Goal: Download file/media

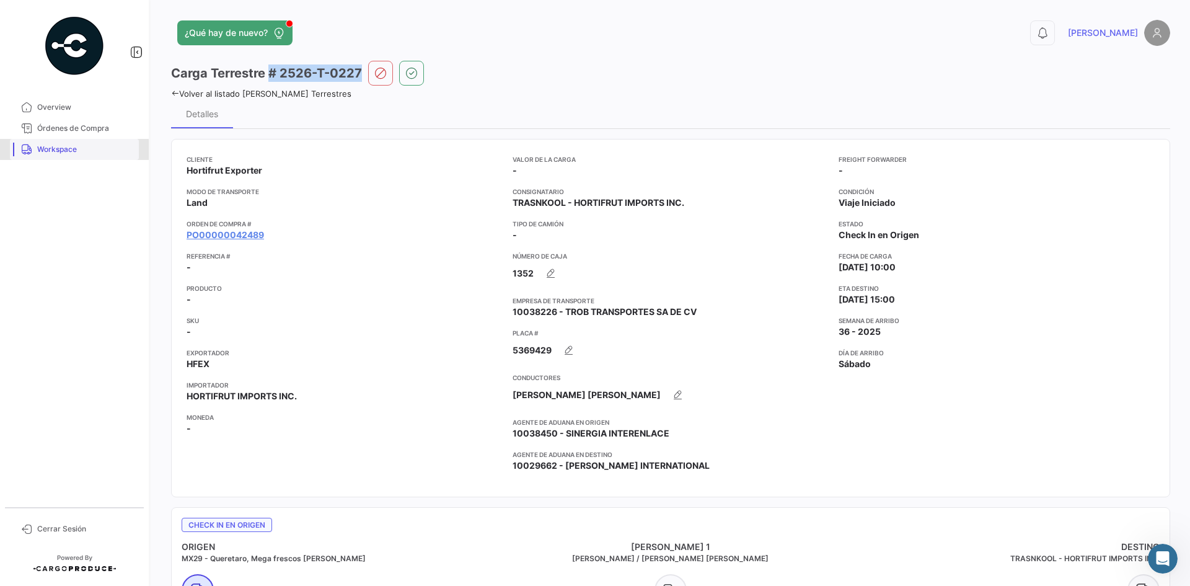
click at [70, 149] on span "Workspace" at bounding box center [85, 149] width 97 height 11
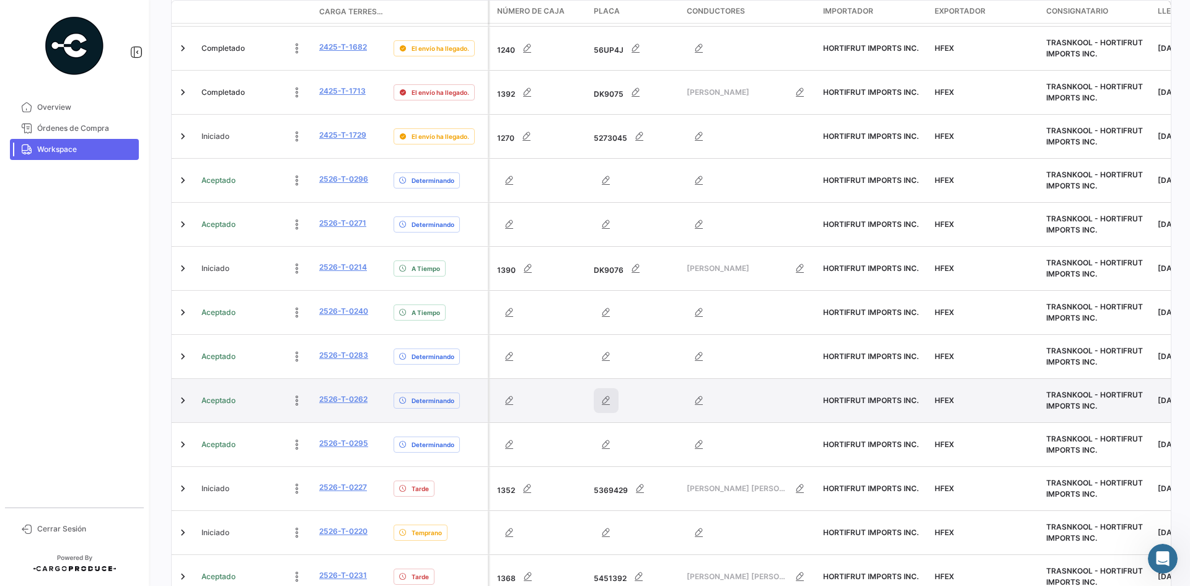
scroll to position [389, 0]
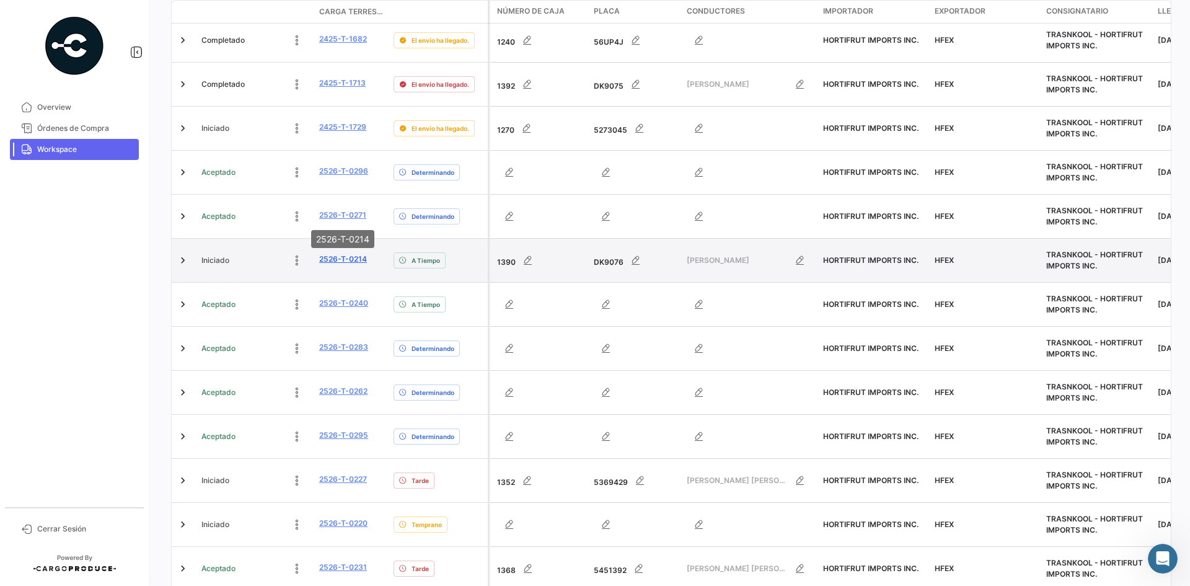
click at [340, 254] on link "2526-T-0214" at bounding box center [343, 259] width 48 height 11
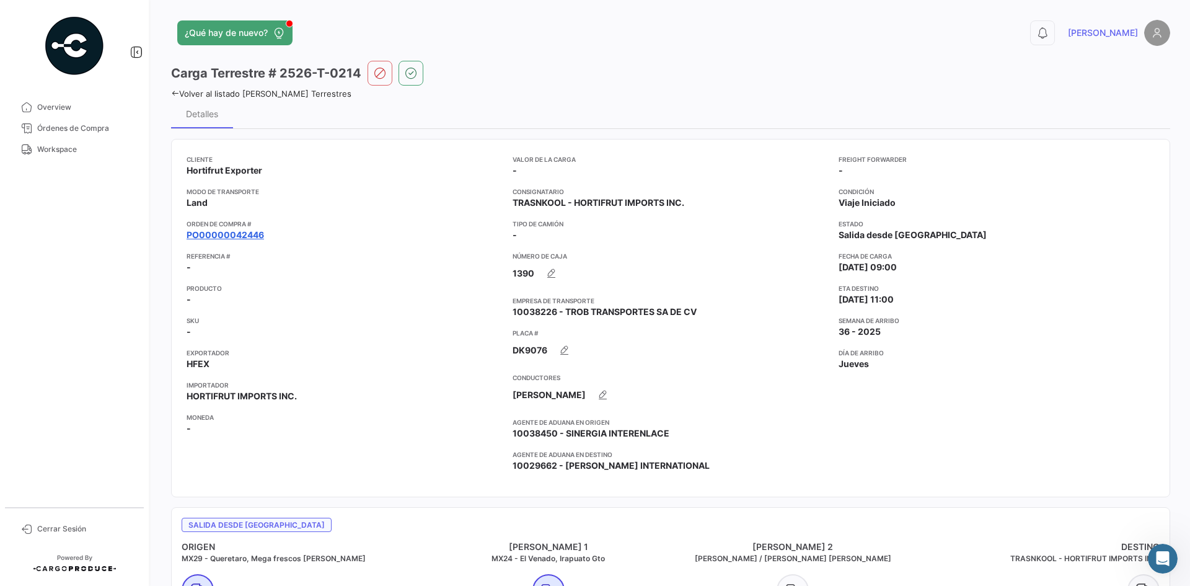
click at [248, 232] on link "PO00000042446" at bounding box center [225, 235] width 77 height 12
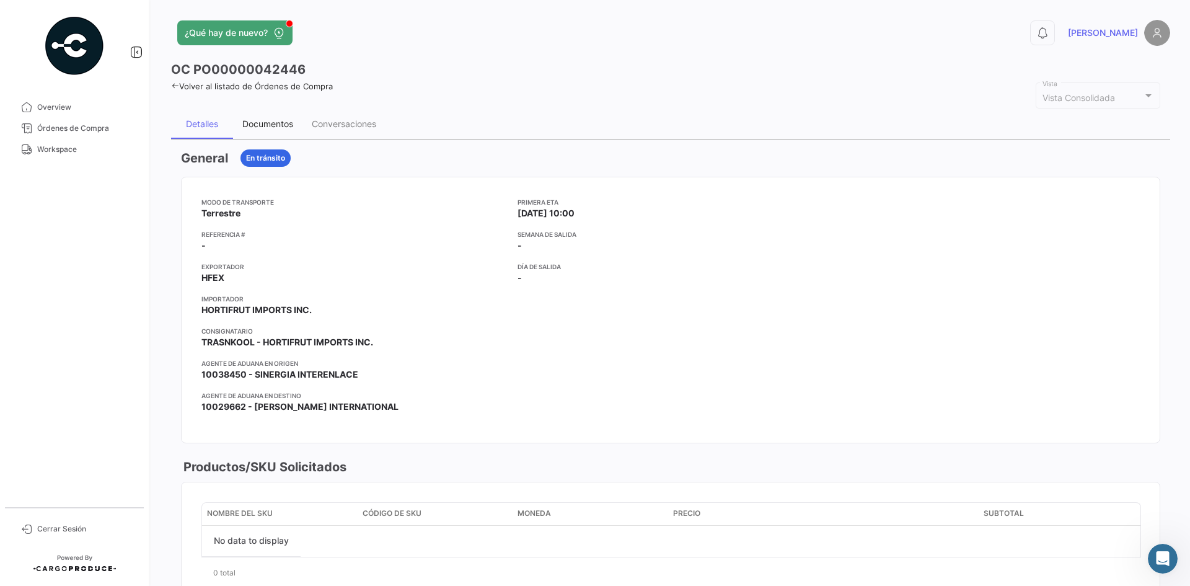
click at [277, 117] on div "Documentos" at bounding box center [267, 124] width 69 height 30
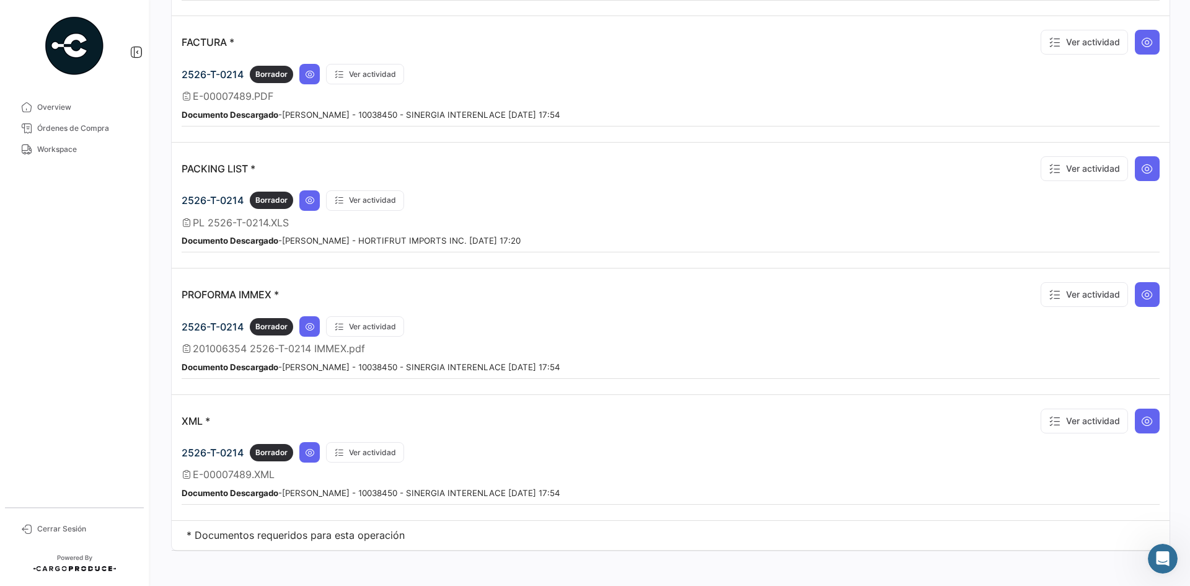
scroll to position [1251, 0]
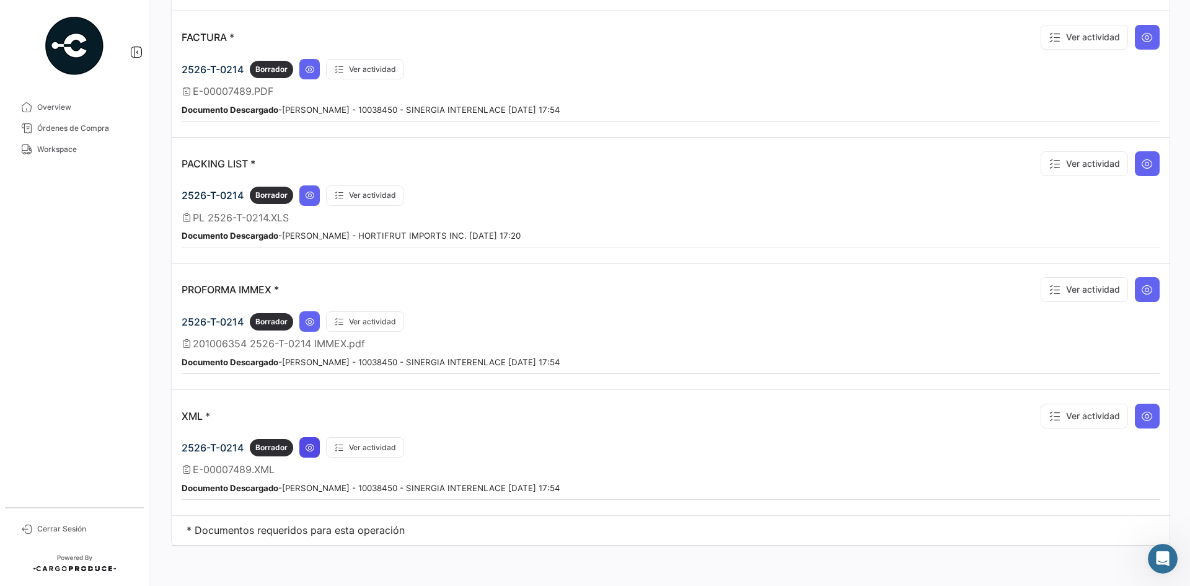
click at [310, 451] on icon at bounding box center [310, 448] width 10 height 10
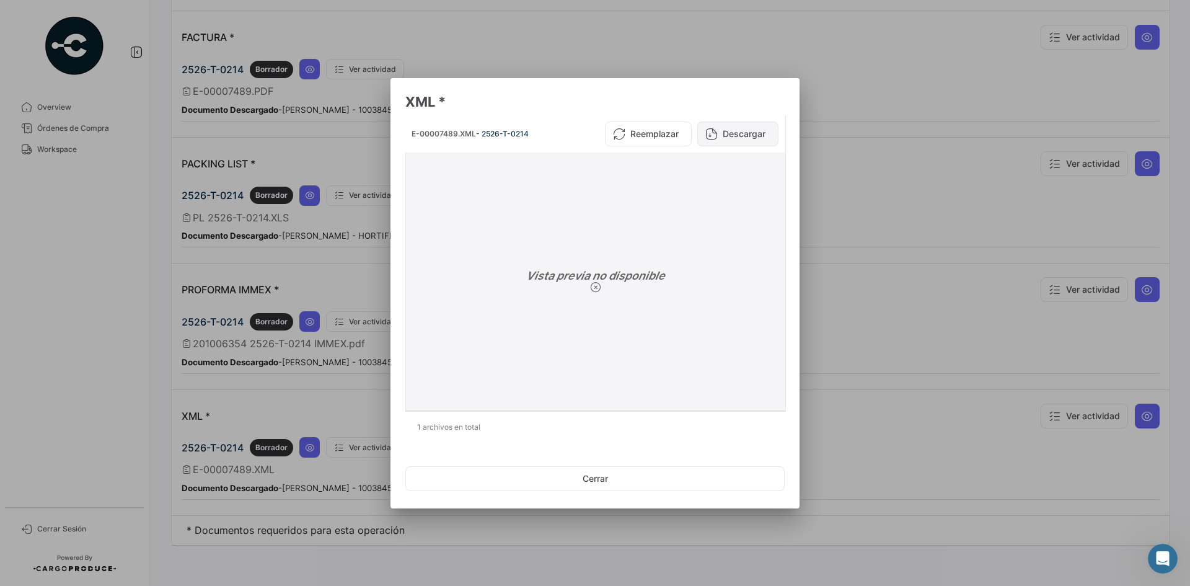
click at [726, 135] on button "Descargar" at bounding box center [737, 134] width 81 height 25
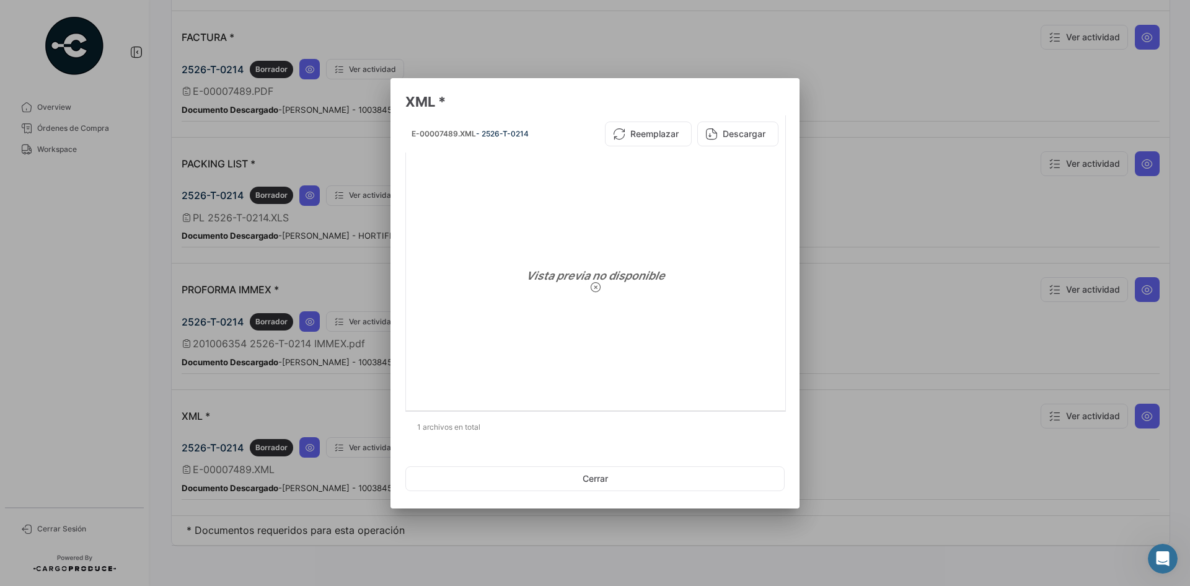
click at [835, 257] on div at bounding box center [595, 293] width 1190 height 586
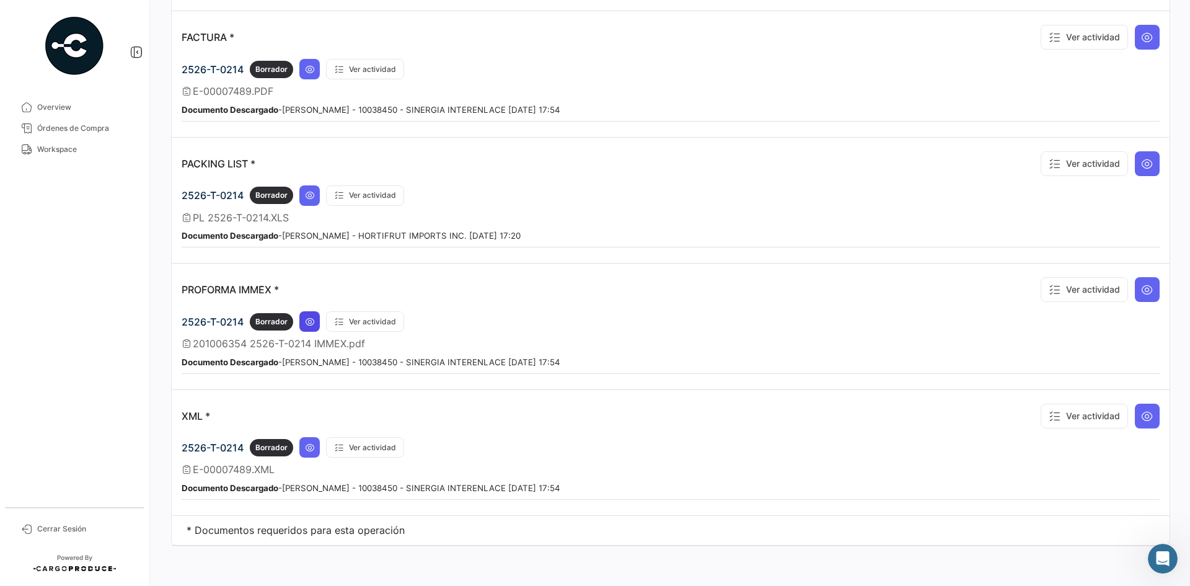
click at [305, 324] on icon at bounding box center [310, 322] width 10 height 10
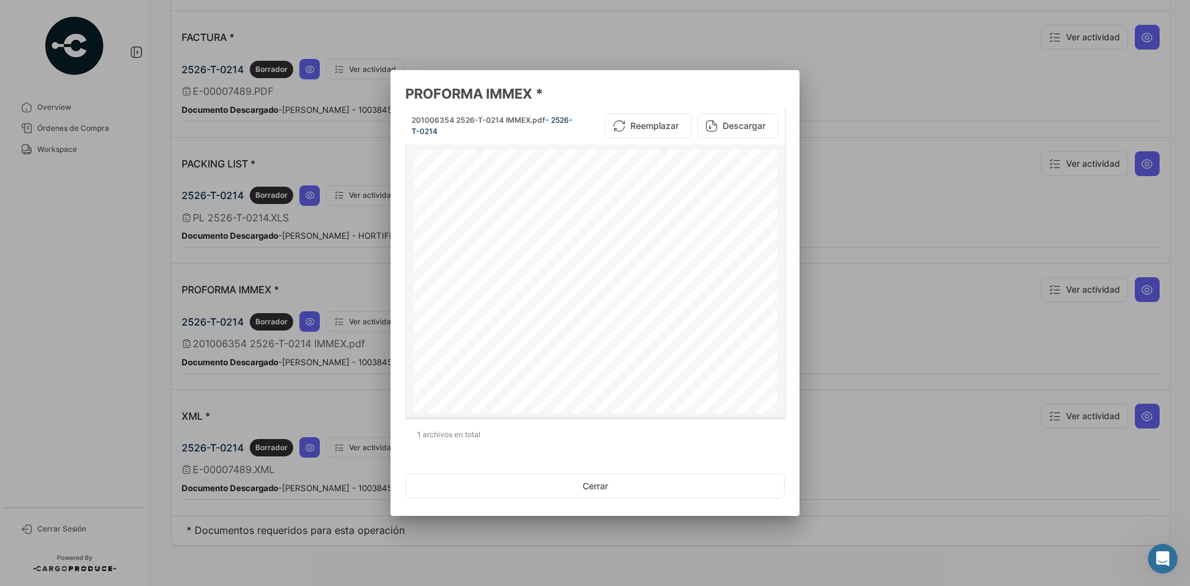
click at [731, 128] on button "Descargar" at bounding box center [737, 125] width 81 height 25
click at [855, 270] on div at bounding box center [595, 293] width 1190 height 586
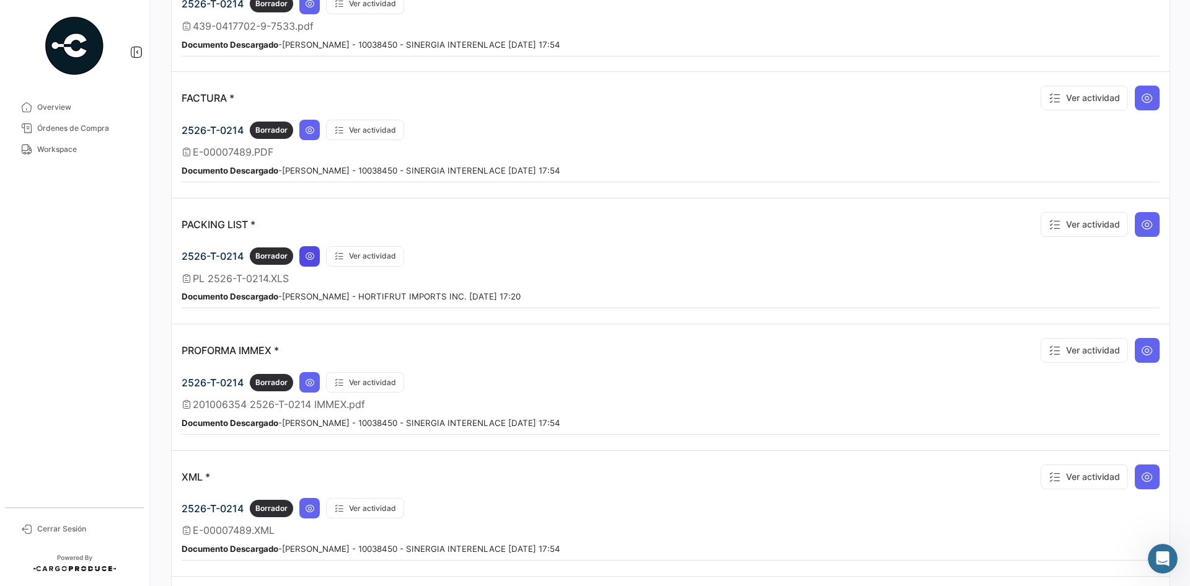
scroll to position [1189, 0]
click at [309, 254] on icon at bounding box center [310, 257] width 10 height 10
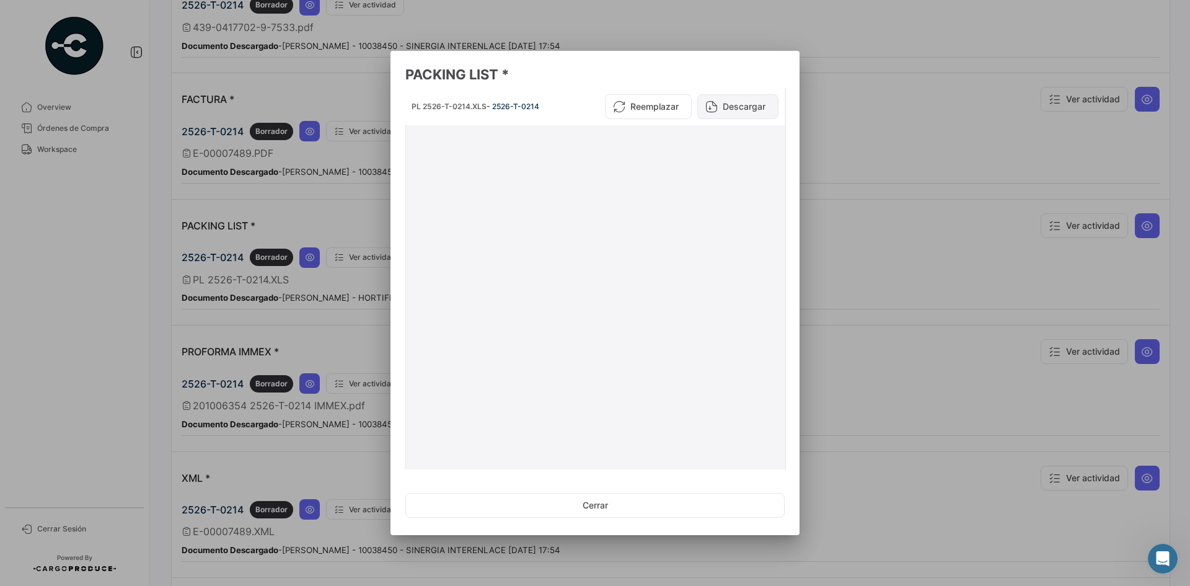
click at [733, 108] on button "Descargar" at bounding box center [737, 106] width 81 height 25
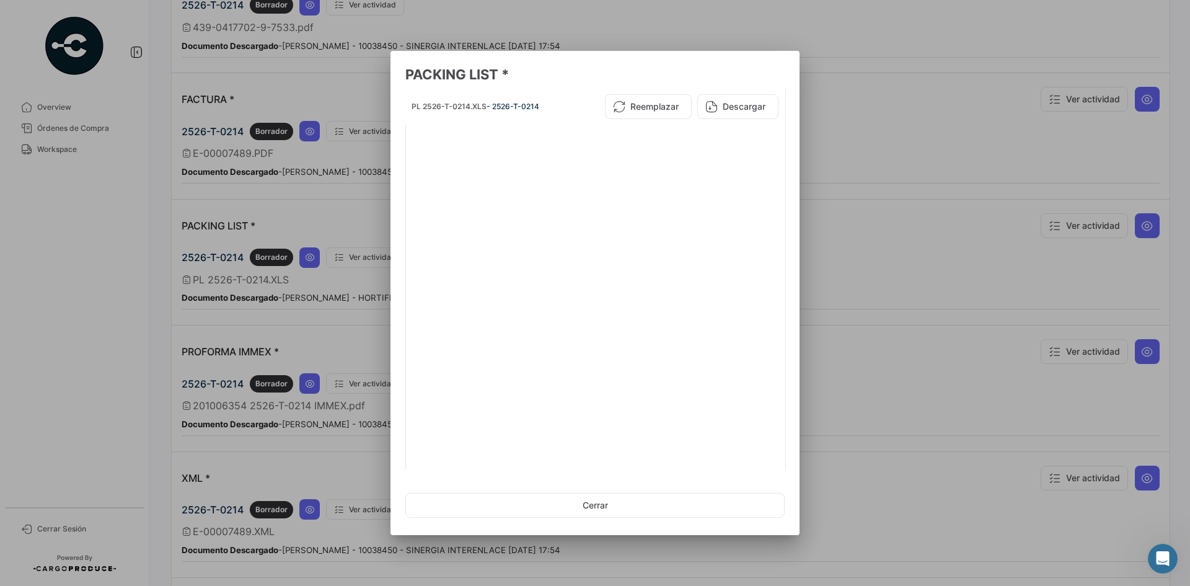
click at [827, 239] on div at bounding box center [595, 293] width 1190 height 586
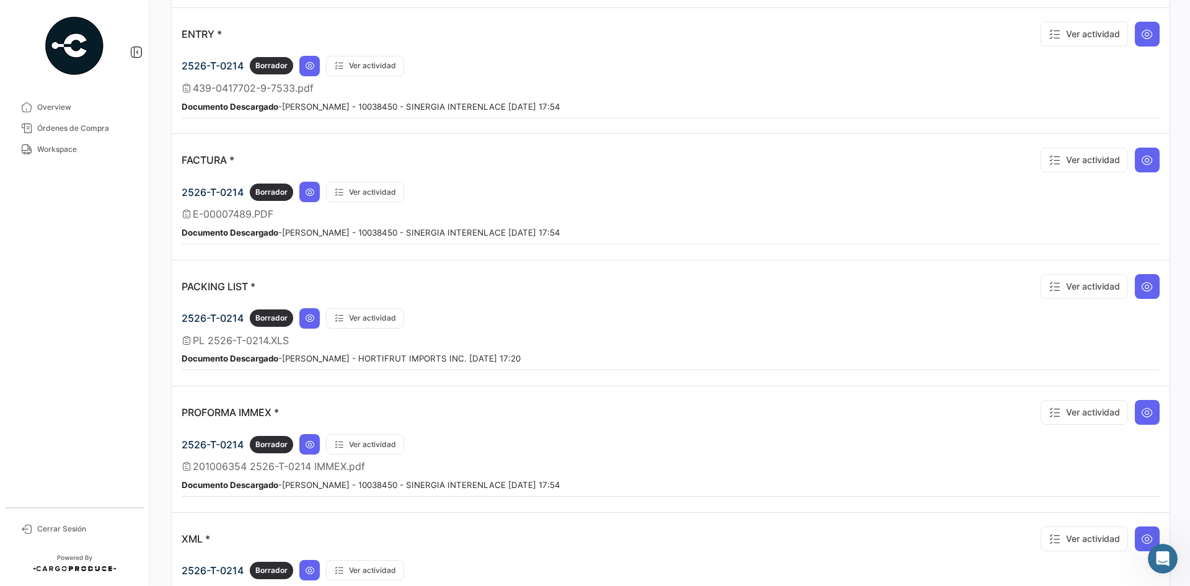
scroll to position [1127, 0]
click at [310, 198] on icon at bounding box center [310, 193] width 10 height 10
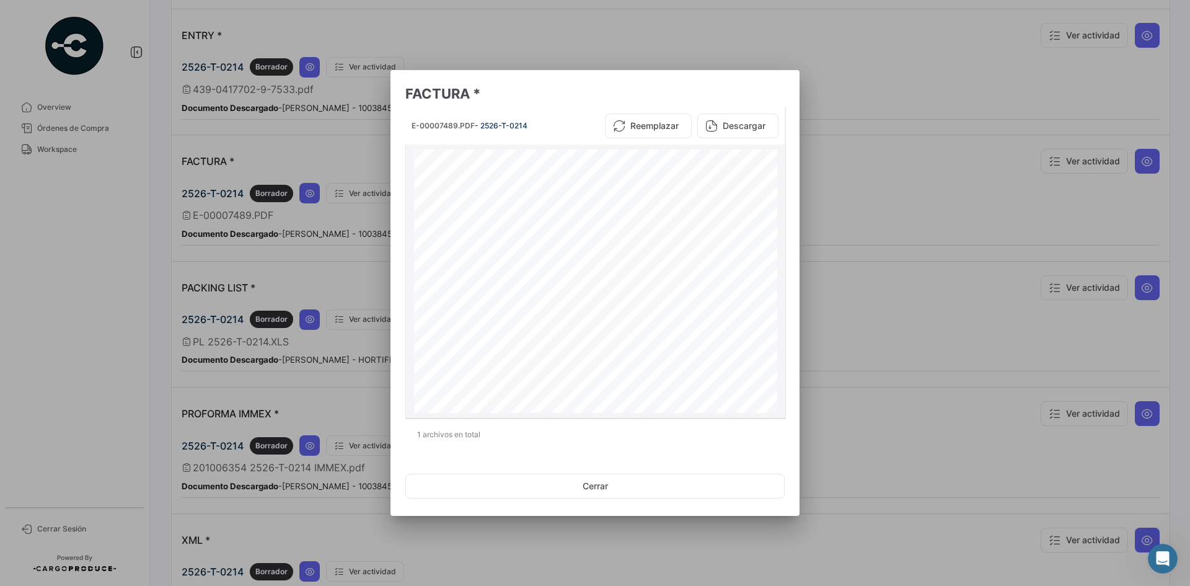
click at [721, 130] on button "Descargar" at bounding box center [737, 125] width 81 height 25
click at [848, 213] on div at bounding box center [595, 293] width 1190 height 586
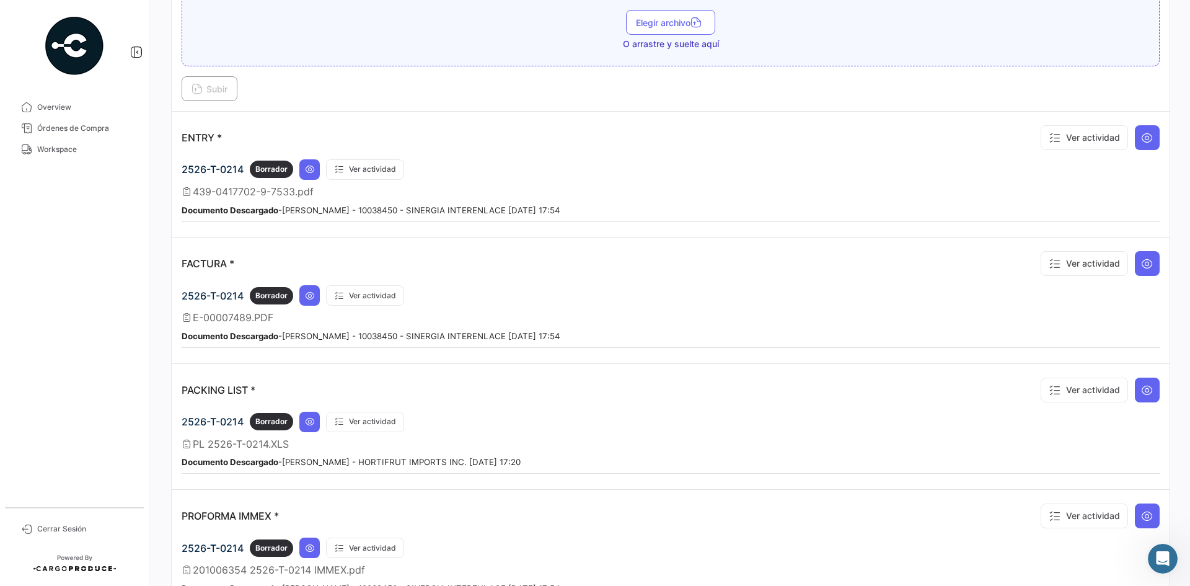
scroll to position [1003, 0]
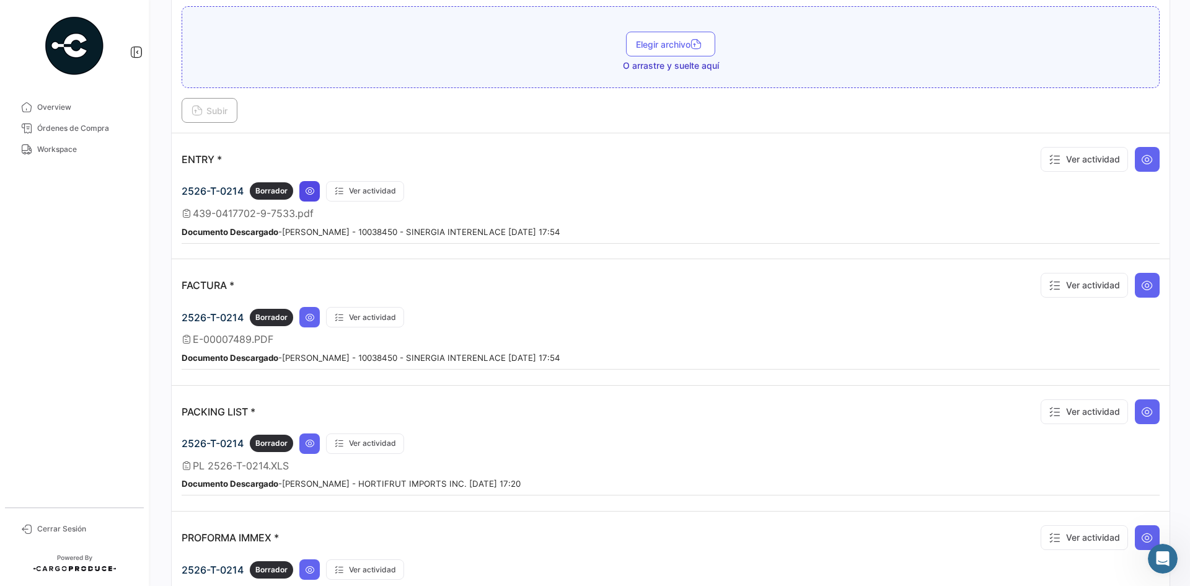
click at [311, 195] on icon at bounding box center [310, 191] width 10 height 10
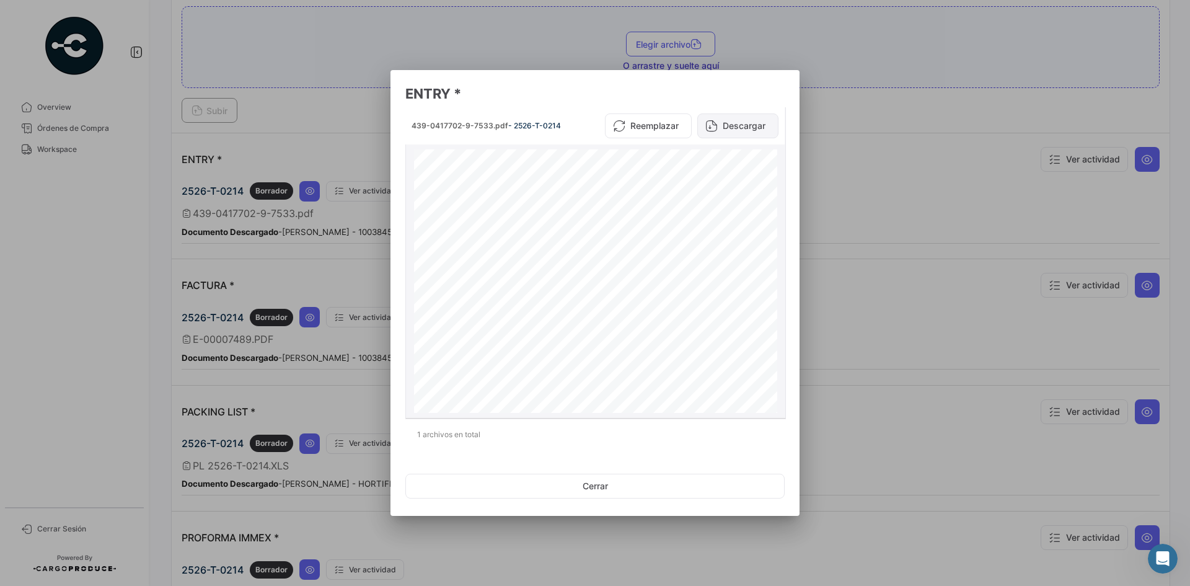
click at [725, 130] on button "Descargar" at bounding box center [737, 125] width 81 height 25
click at [833, 251] on div at bounding box center [595, 293] width 1190 height 586
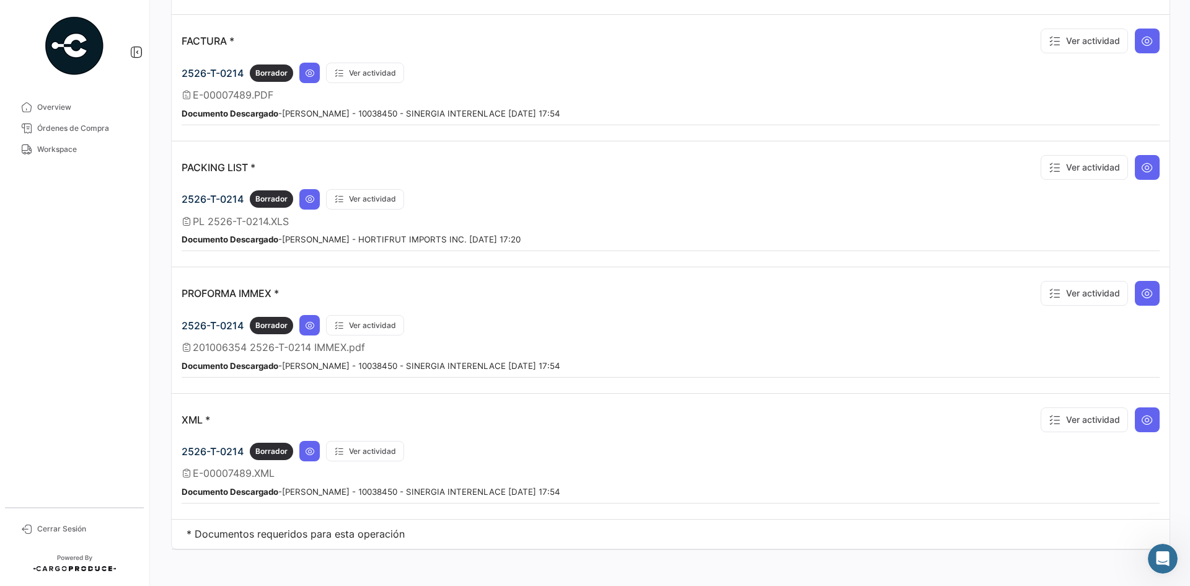
scroll to position [1251, 0]
